Goal: Information Seeking & Learning: Learn about a topic

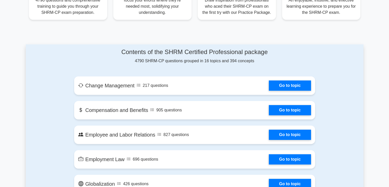
scroll to position [230, 0]
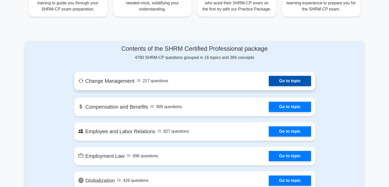
click at [295, 84] on link "Go to topic" at bounding box center [290, 81] width 42 height 10
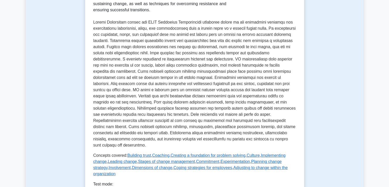
scroll to position [205, 0]
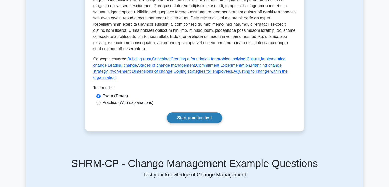
click at [201, 112] on link "Start practice test" at bounding box center [195, 117] width 56 height 11
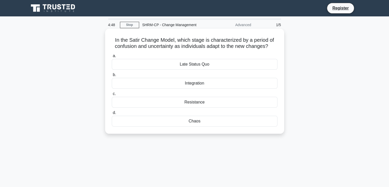
click at [243, 82] on div "Integration" at bounding box center [195, 83] width 166 height 11
click at [112, 77] on input "b. Integration" at bounding box center [112, 74] width 0 height 3
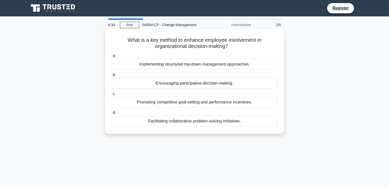
click at [208, 80] on div "Encouraging participative decision-making." at bounding box center [195, 83] width 166 height 11
click at [112, 77] on input "b. Encouraging participative decision-making." at bounding box center [112, 74] width 0 height 3
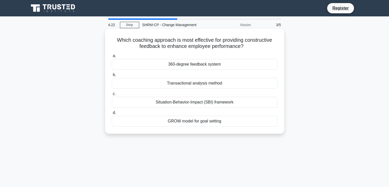
click at [215, 66] on div "360-degree feedback system" at bounding box center [195, 64] width 166 height 11
click at [112, 58] on input "a. 360-degree feedback system" at bounding box center [112, 55] width 0 height 3
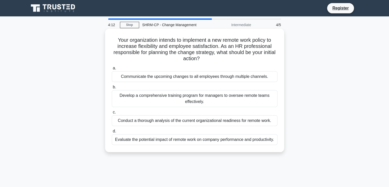
click at [213, 75] on div "Communicate the upcoming changes to all employees through multiple channels." at bounding box center [195, 76] width 166 height 11
click at [112, 70] on input "a. Communicate the upcoming changes to all employees through multiple channels." at bounding box center [112, 68] width 0 height 3
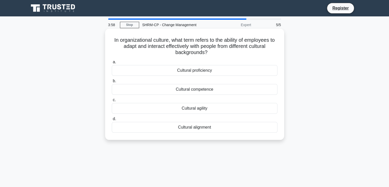
click at [217, 109] on div "Cultural agility" at bounding box center [195, 108] width 166 height 11
click at [112, 102] on input "c. Cultural agility" at bounding box center [112, 99] width 0 height 3
